Goal: Contribute content

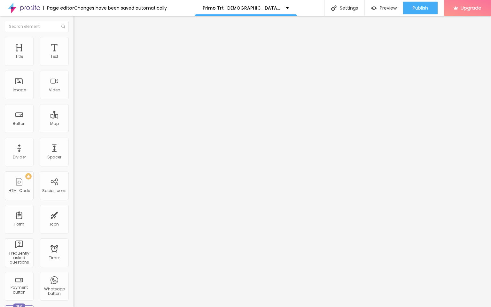
click at [74, 60] on input "entre em contato" at bounding box center [112, 57] width 77 height 6
paste input "👇❗❗𝐒𝐡𝐨𝐩𝐍𝐨𝐰❗❗👇"
type input "👇❗❗𝐒𝐡𝐨𝐩𝐍𝐨𝐰❗❗👇"
click at [74, 132] on input "https://" at bounding box center [112, 128] width 77 height 6
paste input "[DOMAIN_NAME][URL]"
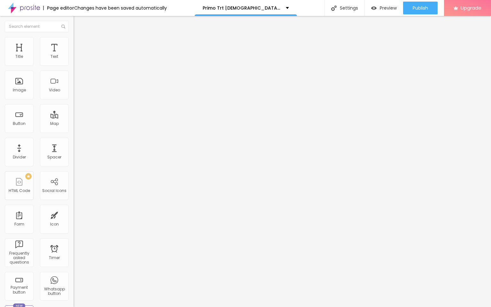
scroll to position [0, 42]
type input "[URL][DOMAIN_NAME]"
click at [74, 55] on span "Change image" at bounding box center [91, 52] width 34 height 5
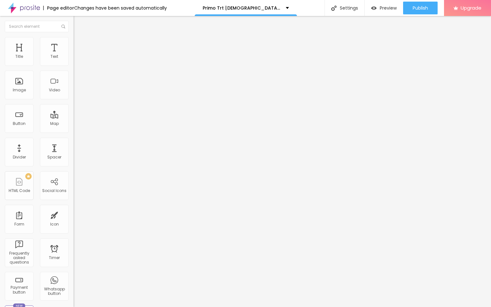
click at [74, 131] on input "https://" at bounding box center [112, 128] width 77 height 6
paste input "[DOMAIN_NAME][URL]"
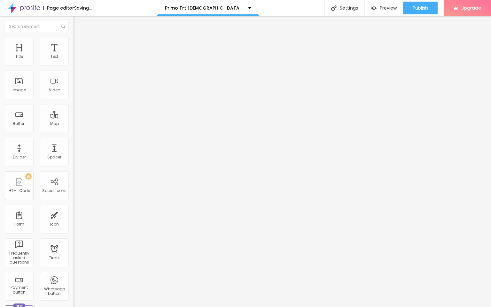
type input "[URL][DOMAIN_NAME]"
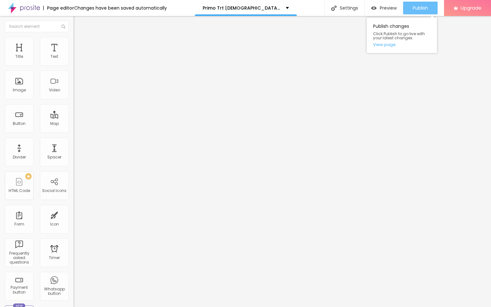
click at [423, 10] on span "Publish" at bounding box center [420, 7] width 15 height 5
click at [381, 44] on link "View page" at bounding box center [402, 45] width 58 height 4
click at [26, 8] on img at bounding box center [24, 8] width 32 height 16
